Goal: Transaction & Acquisition: Book appointment/travel/reservation

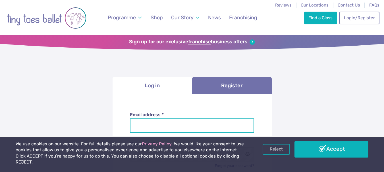
click at [155, 128] on input "Email address *" at bounding box center [192, 126] width 124 height 14
type input "**********"
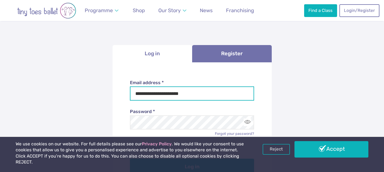
scroll to position [29, 0]
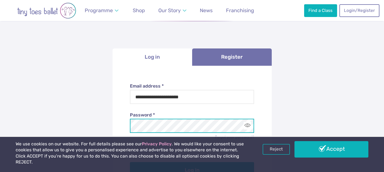
click at [130, 163] on button "Log in" at bounding box center [192, 171] width 124 height 16
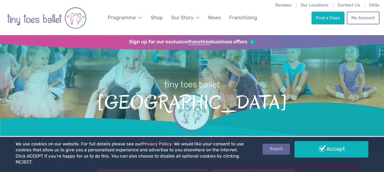
click at [272, 153] on link "Reject" at bounding box center [276, 149] width 27 height 11
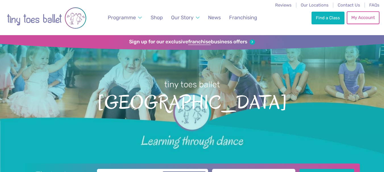
click at [365, 21] on link "My Account" at bounding box center [363, 17] width 32 height 13
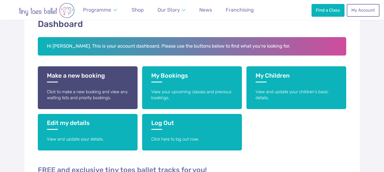
scroll to position [99, 0]
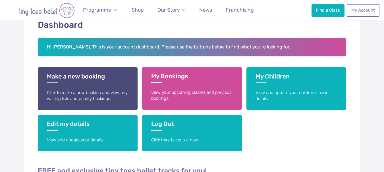
click at [188, 85] on link "My Bookings View your upcoming classes and previous bookings." at bounding box center [192, 88] width 100 height 43
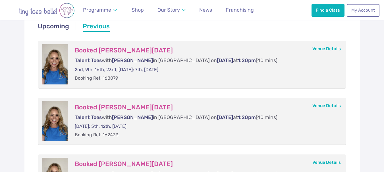
scroll to position [102, 0]
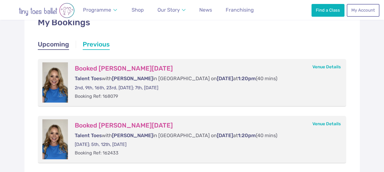
click at [59, 44] on link "Upcoming" at bounding box center [53, 45] width 31 height 10
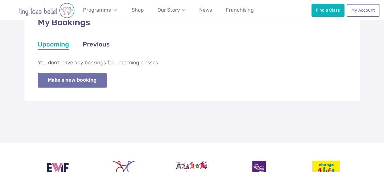
click at [67, 84] on link "Make a new booking" at bounding box center [72, 80] width 69 height 14
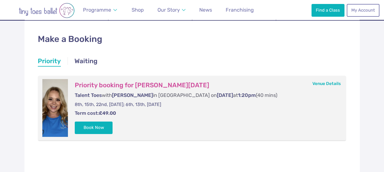
scroll to position [87, 0]
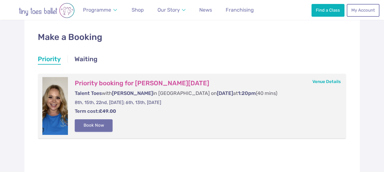
click at [90, 121] on button "Book Now" at bounding box center [94, 126] width 38 height 13
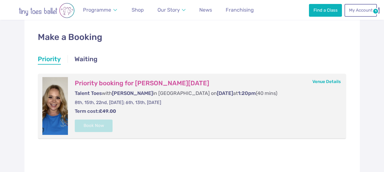
click at [0, 0] on img at bounding box center [0, 0] width 0 height 0
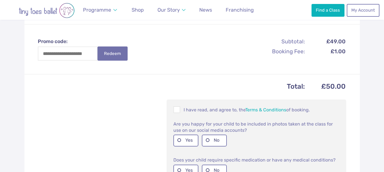
scroll to position [217, 0]
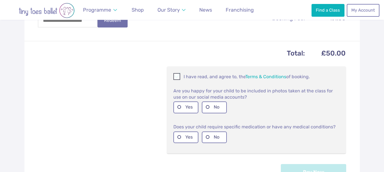
click at [189, 78] on p "I have read, and agree to, the Terms & Conditions of booking." at bounding box center [256, 76] width 166 height 7
click at [191, 104] on label "Yes" at bounding box center [185, 108] width 25 height 12
click at [217, 138] on label "No" at bounding box center [214, 138] width 25 height 12
click at [296, 170] on button "Pay Now" at bounding box center [313, 172] width 65 height 16
